Goal: Information Seeking & Learning: Learn about a topic

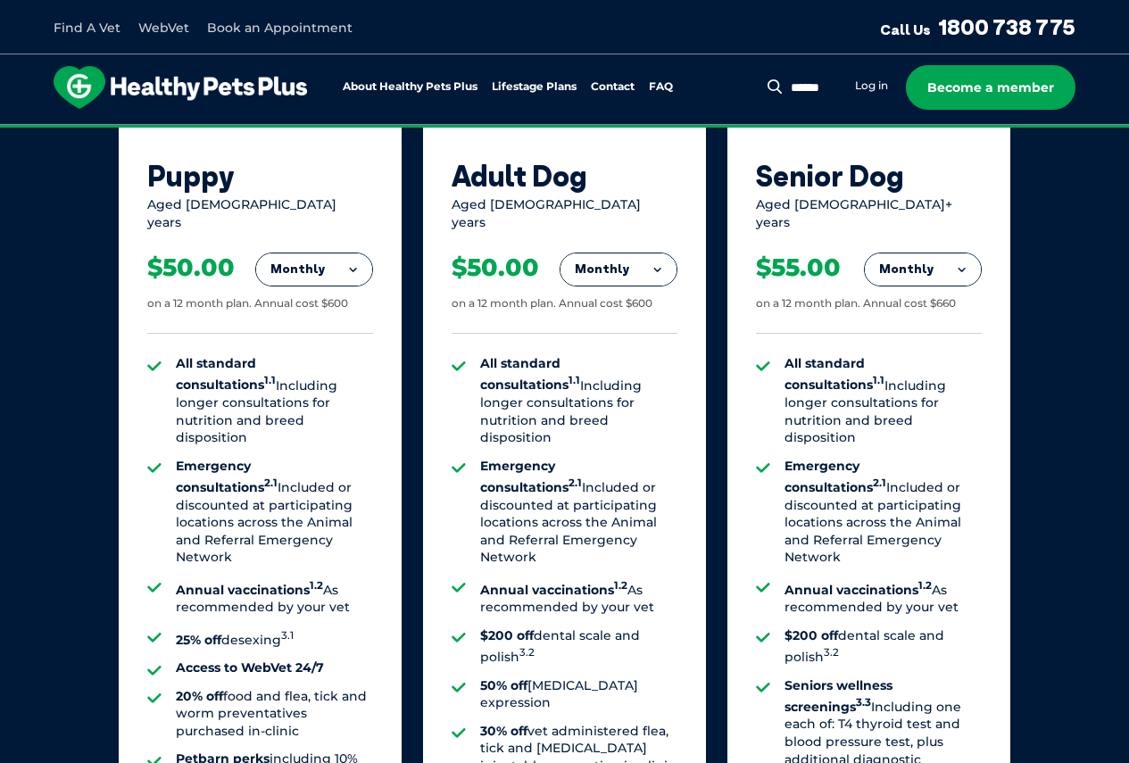
scroll to position [1309, 0]
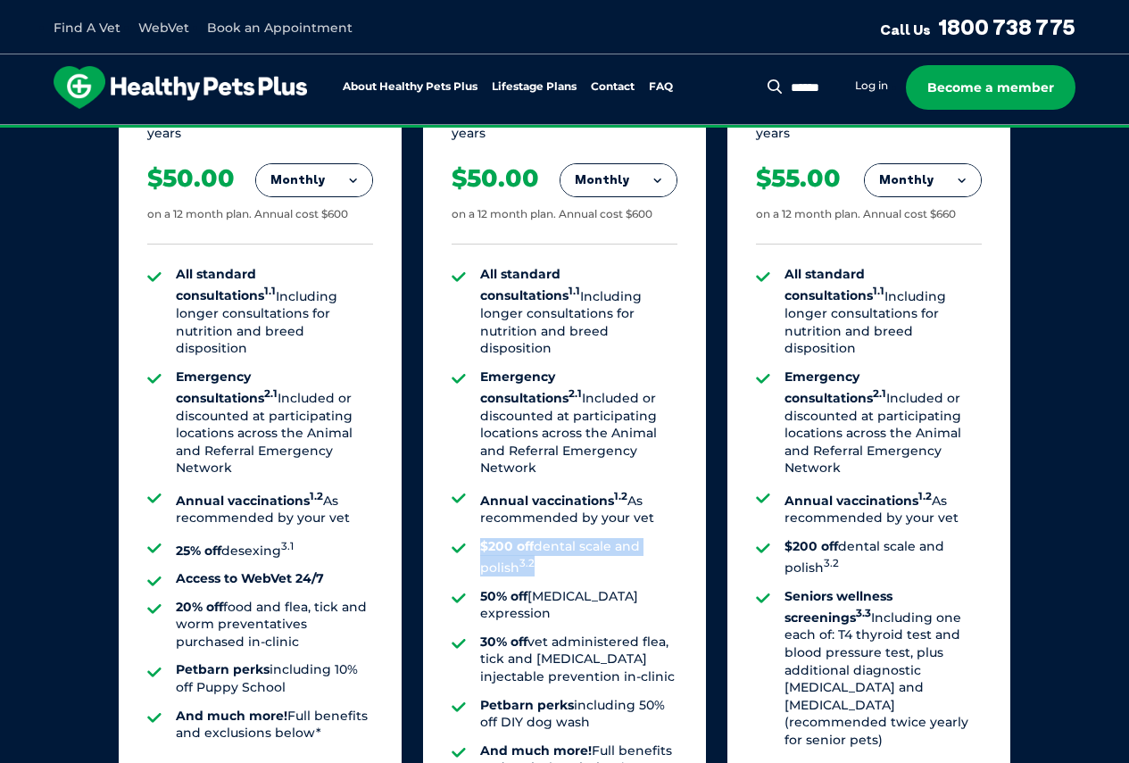
drag, startPoint x: 476, startPoint y: 494, endPoint x: 594, endPoint y: 515, distance: 120.4
click at [593, 515] on ul "All standard consultations 1.1 Including longer consultations for nutrition and…" at bounding box center [564, 521] width 226 height 511
click at [602, 538] on li "$200 off dental scale and polish 3.2" at bounding box center [578, 557] width 197 height 39
drag, startPoint x: 303, startPoint y: 497, endPoint x: 172, endPoint y: 501, distance: 131.2
click at [172, 501] on ul "All standard consultations 1.1 Including longer consultations for nutrition and…" at bounding box center [260, 504] width 226 height 476
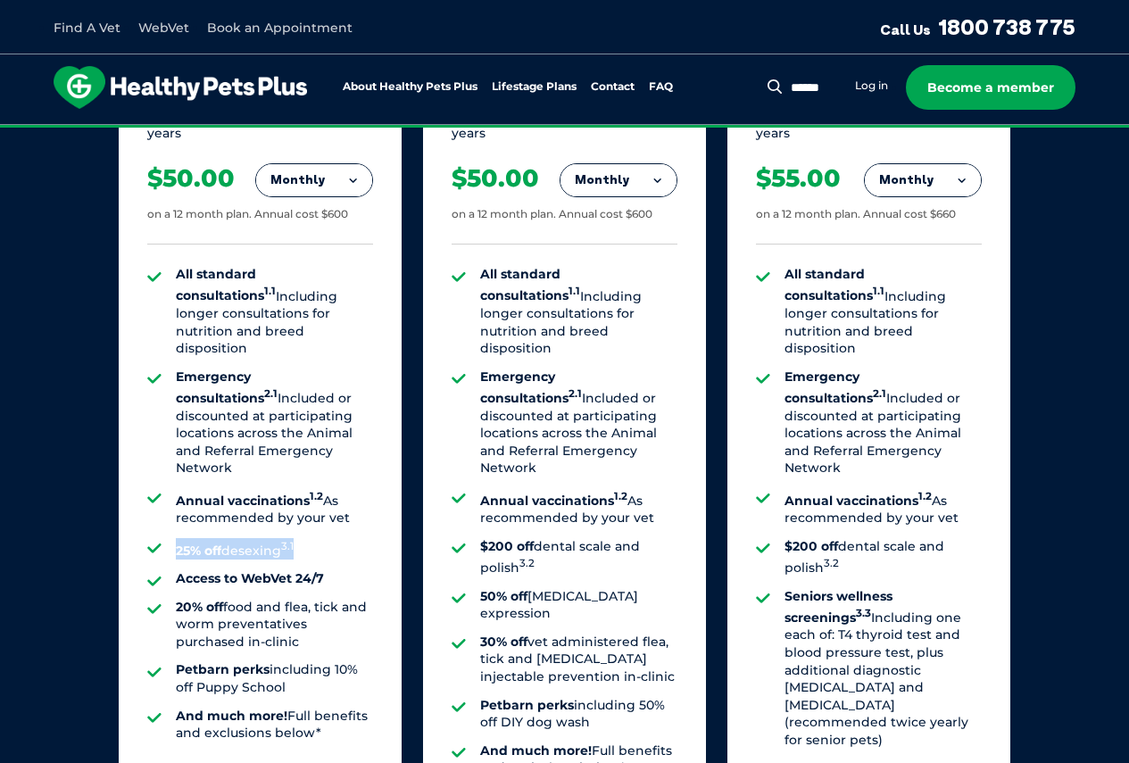
click at [310, 538] on li "25% off desexing 3.1" at bounding box center [274, 548] width 197 height 21
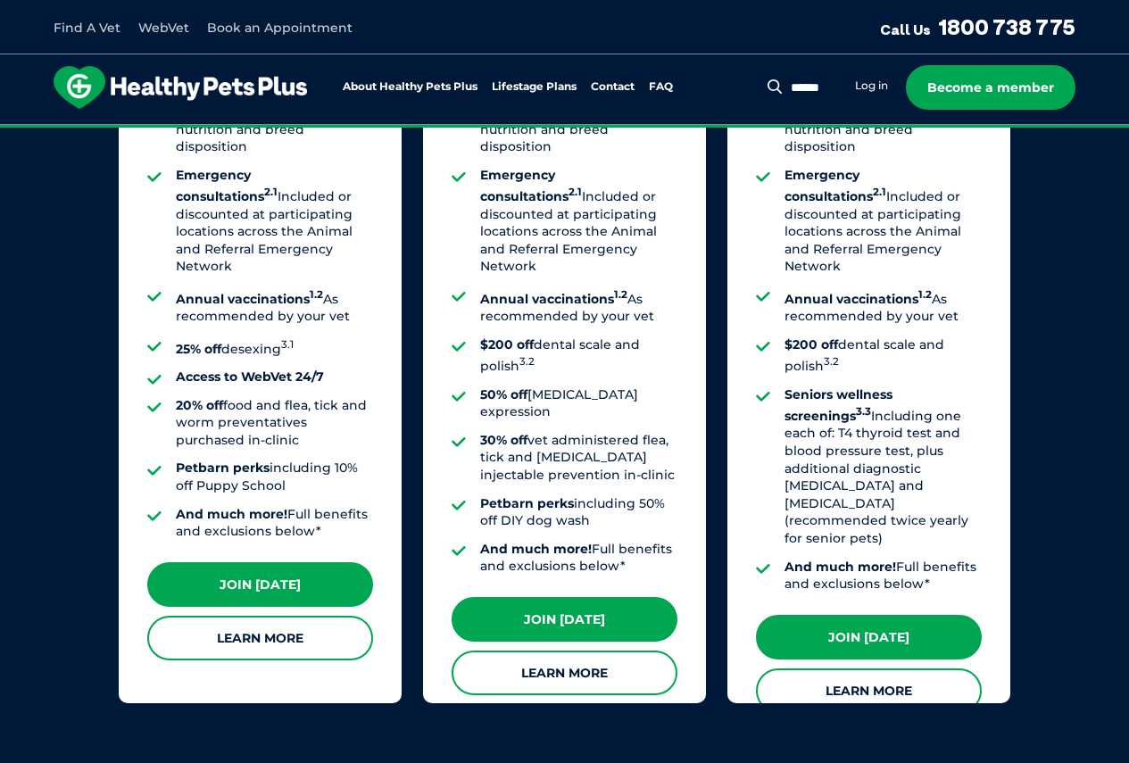
scroll to position [1577, 0]
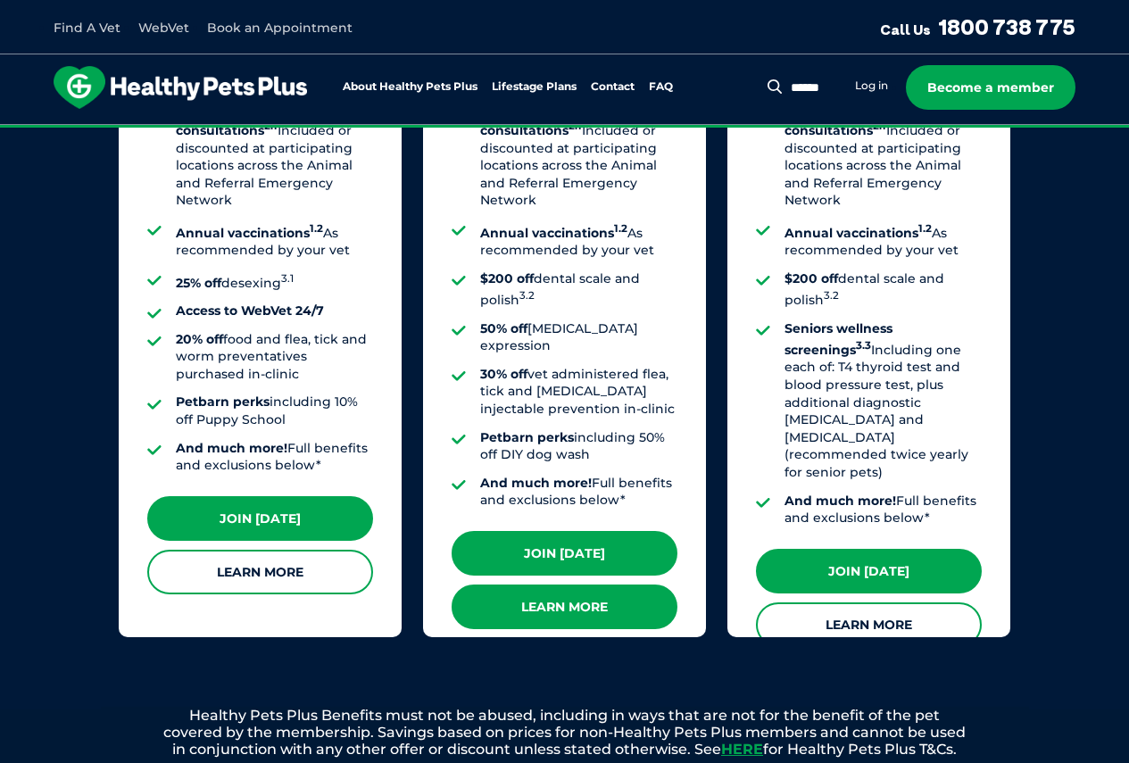
click at [542, 584] on link "Learn More" at bounding box center [564, 606] width 226 height 45
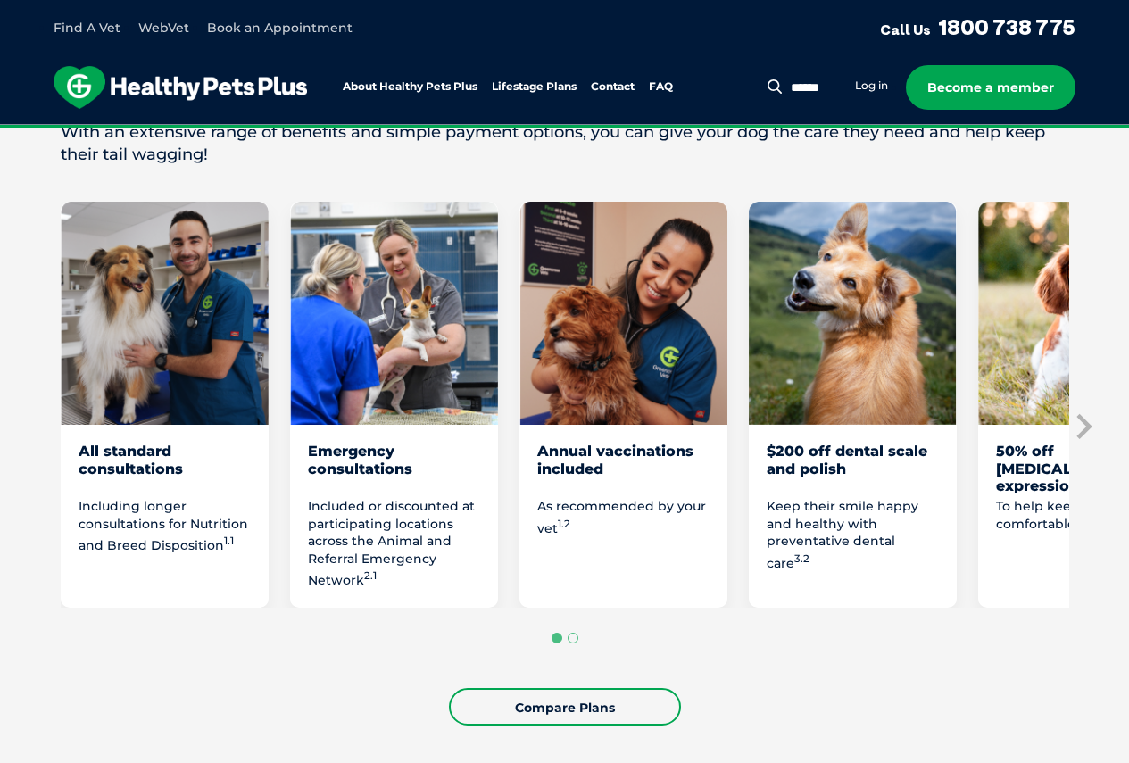
scroll to position [1071, 0]
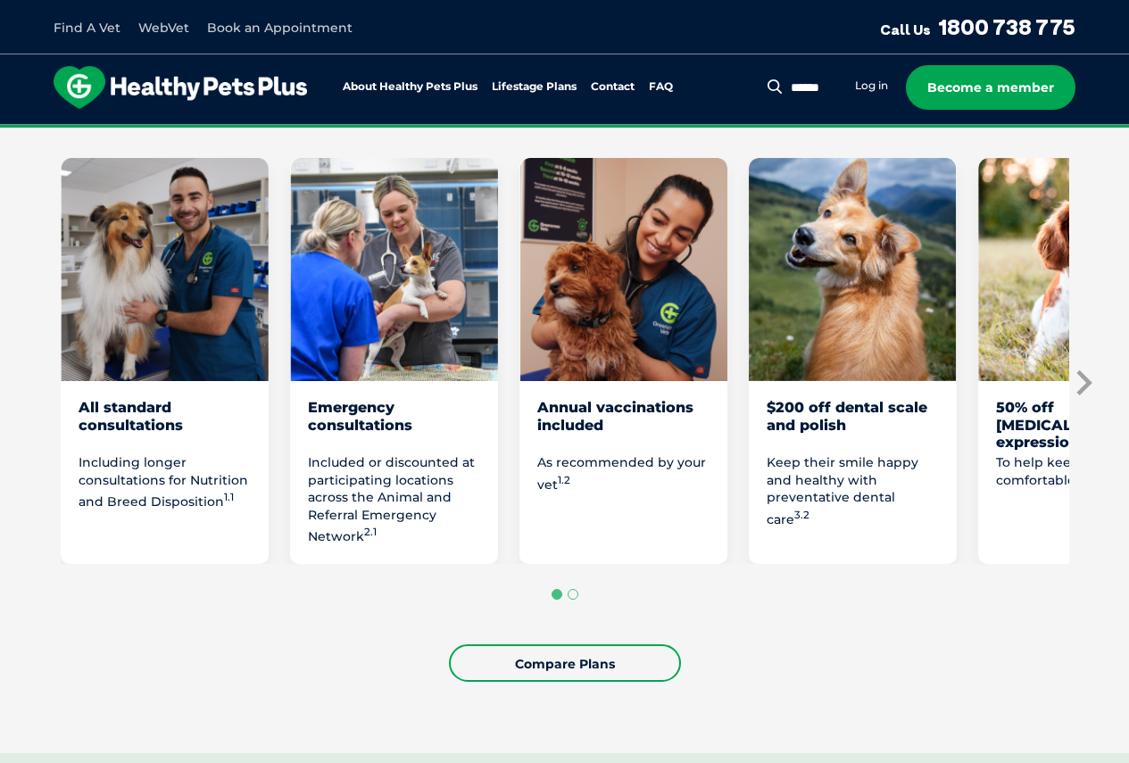
click at [1080, 380] on icon "Next slide" at bounding box center [1082, 382] width 27 height 27
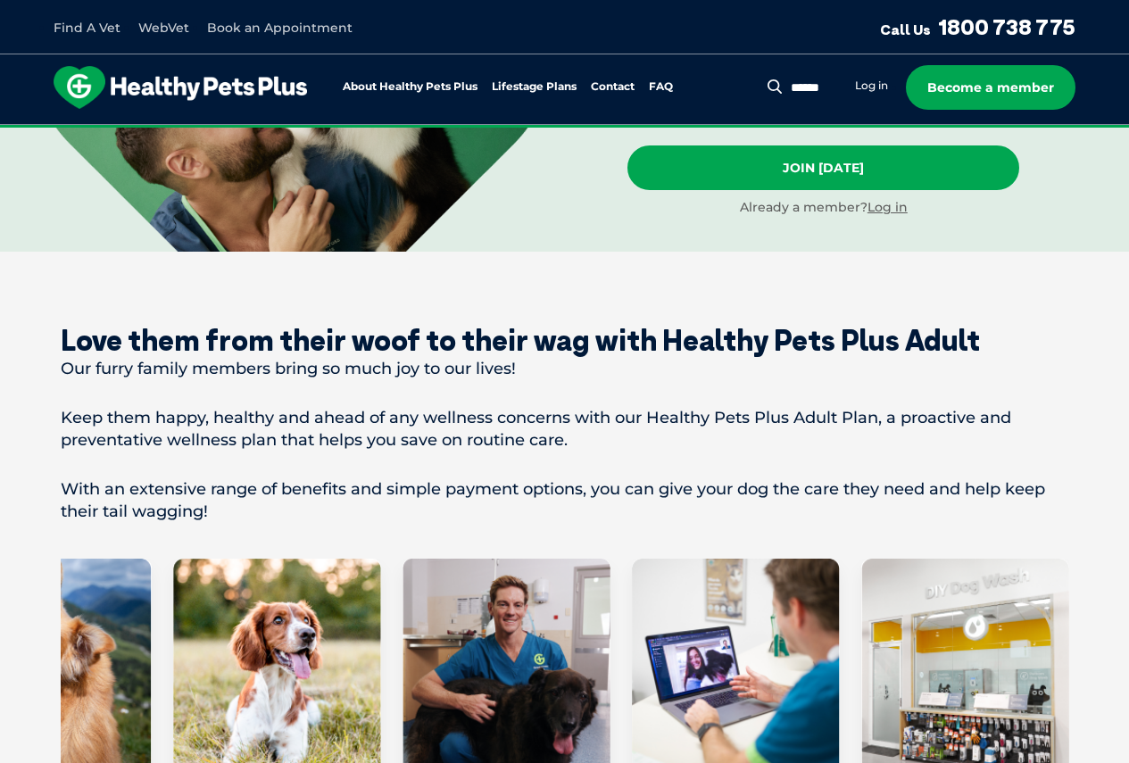
scroll to position [625, 0]
